Goal: Download file/media

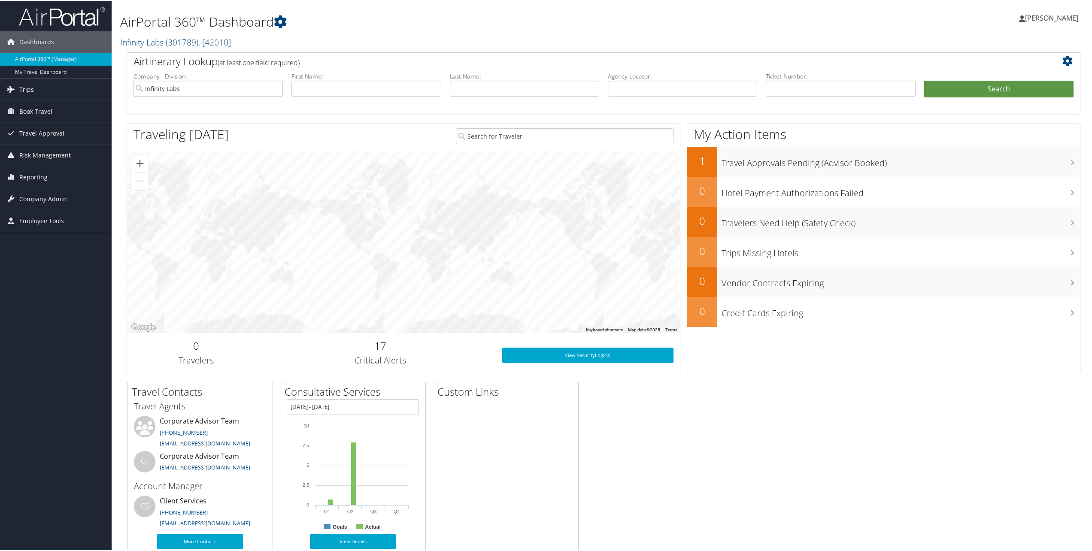
click at [78, 92] on link "Trips" at bounding box center [56, 88] width 112 height 21
click at [52, 125] on link "Current/Future Trips" at bounding box center [56, 118] width 112 height 13
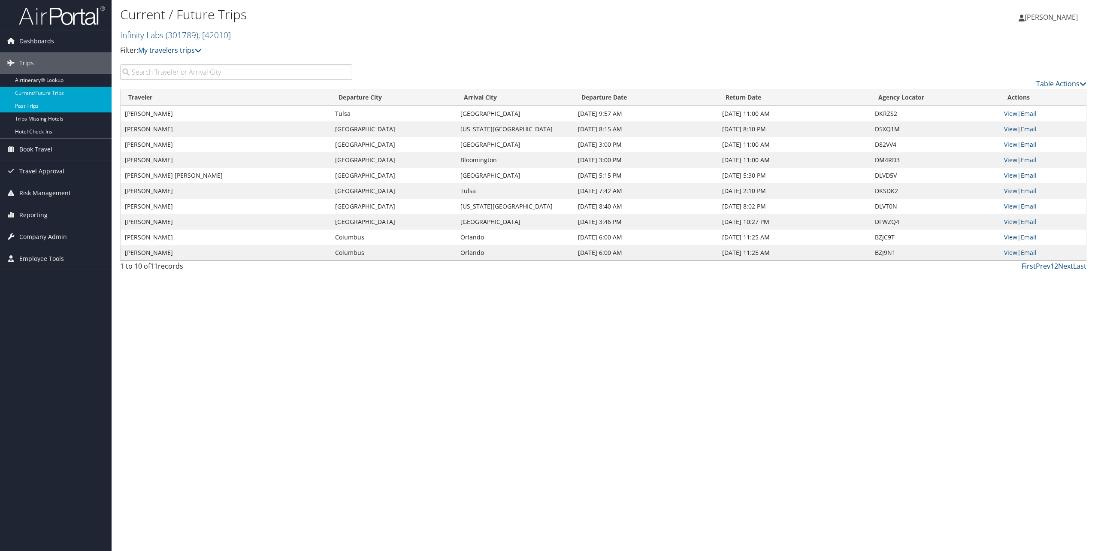
click at [62, 103] on link "Past Trips" at bounding box center [56, 106] width 112 height 13
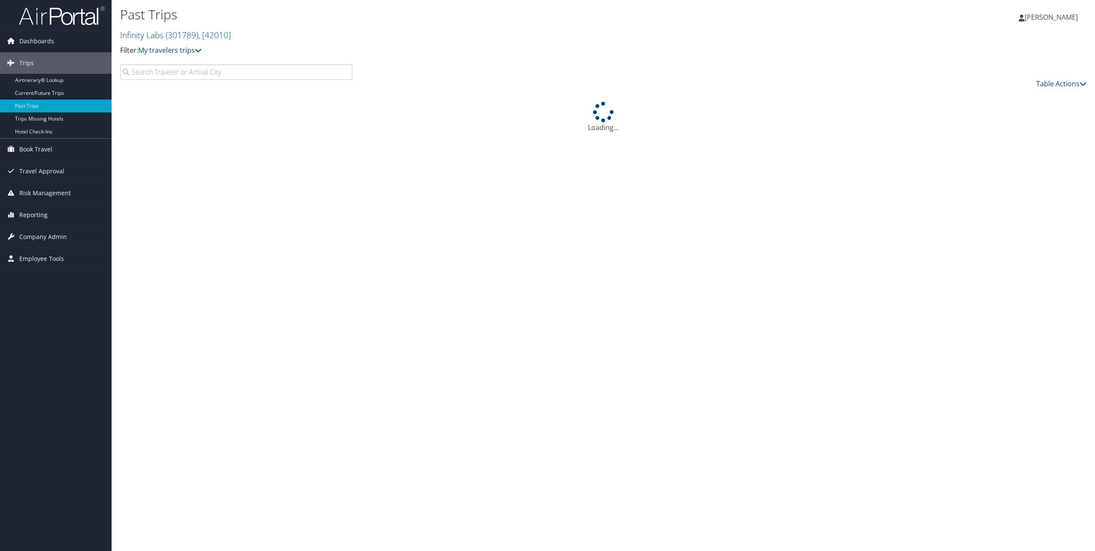
click at [176, 76] on input "search" at bounding box center [236, 71] width 232 height 15
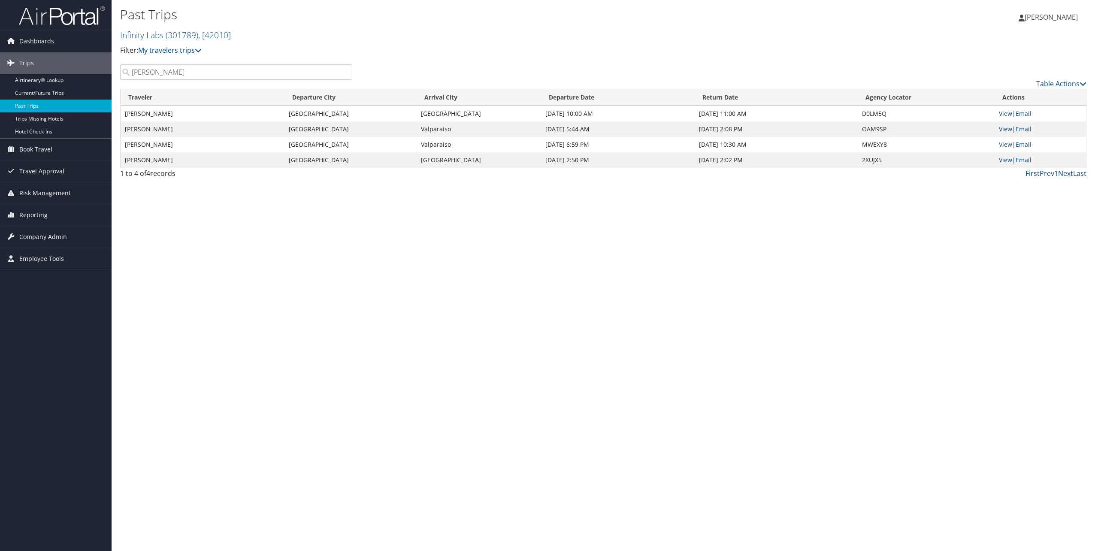
type input "sutter"
click at [1003, 115] on link "View" at bounding box center [1005, 113] width 13 height 8
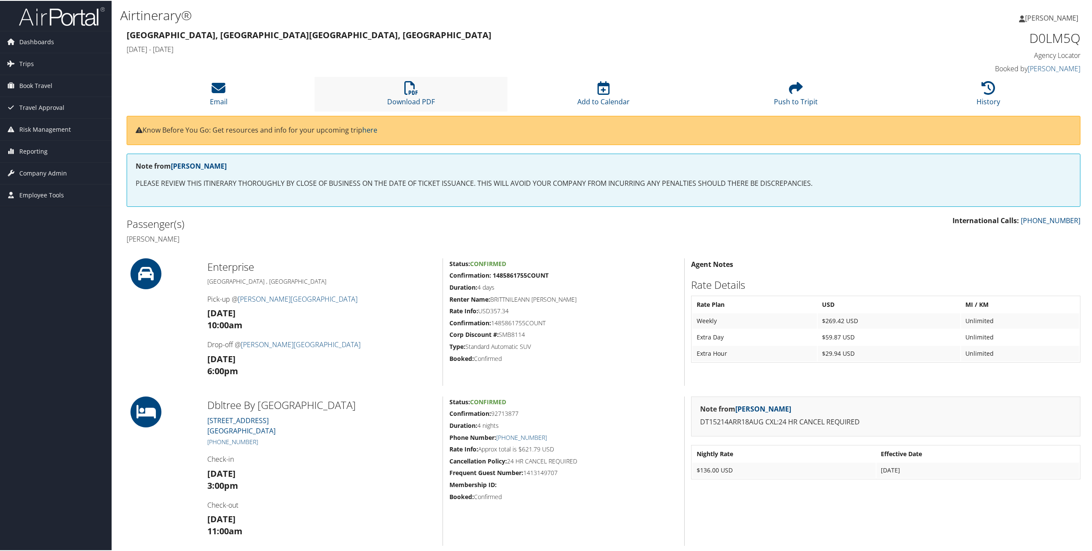
click at [390, 87] on li "Download PDF" at bounding box center [411, 93] width 192 height 35
